Goal: Task Accomplishment & Management: Complete application form

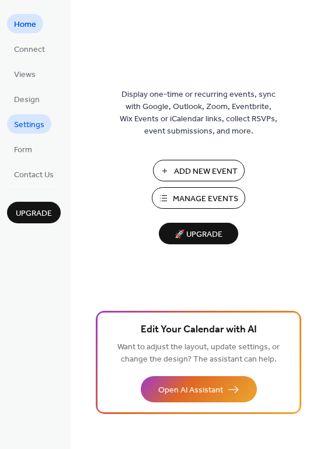
click at [23, 121] on span "Settings" at bounding box center [29, 125] width 30 height 12
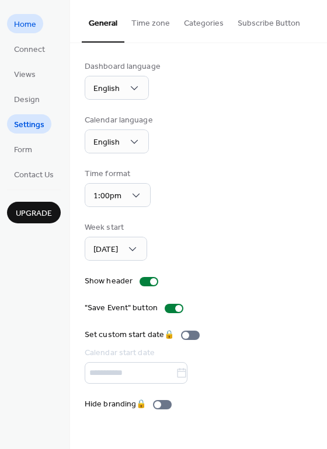
click at [31, 19] on span "Home" at bounding box center [25, 25] width 22 height 12
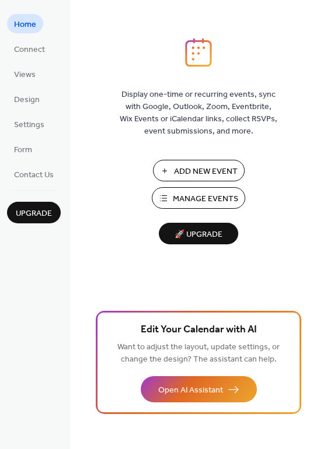
click at [173, 166] on button "Add New Event" at bounding box center [199, 171] width 92 height 22
click at [33, 50] on span "Connect" at bounding box center [29, 50] width 31 height 12
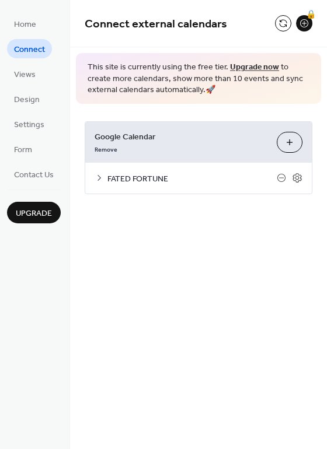
click at [98, 178] on icon at bounding box center [98, 177] width 9 height 9
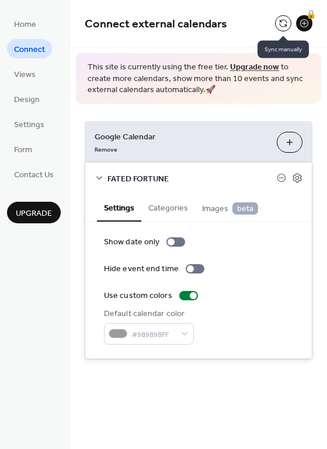
click at [286, 24] on button at bounding box center [283, 23] width 16 height 16
